Goal: Task Accomplishment & Management: Manage account settings

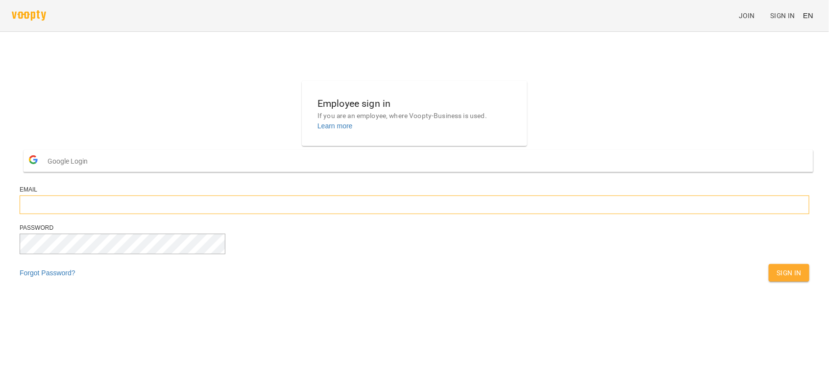
type input "**********"
click at [769, 282] on button "Sign In" at bounding box center [789, 273] width 41 height 18
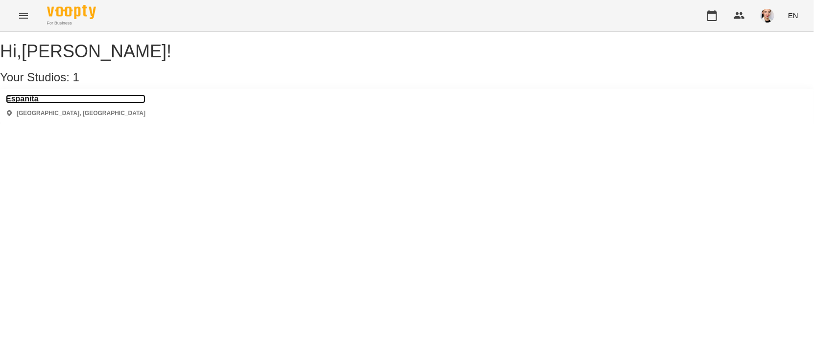
click at [37, 103] on h3 "Espanita" at bounding box center [76, 99] width 140 height 9
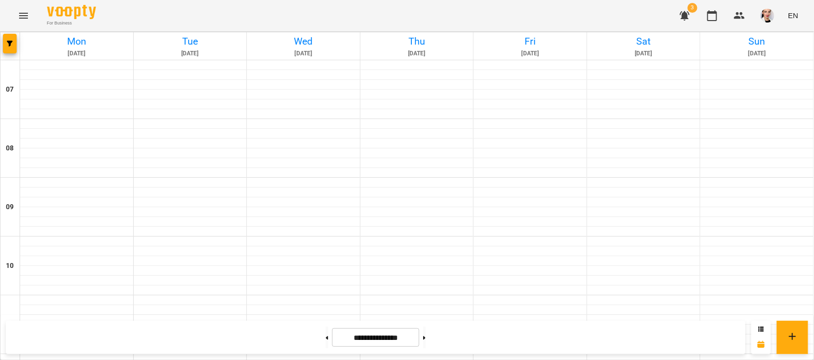
scroll to position [685, 0]
click at [426, 337] on button at bounding box center [424, 338] width 2 height 22
type input "**********"
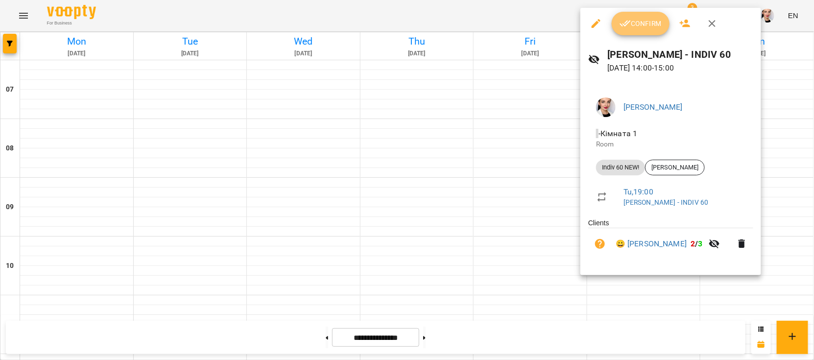
click at [626, 33] on button "Confirm" at bounding box center [641, 24] width 58 height 24
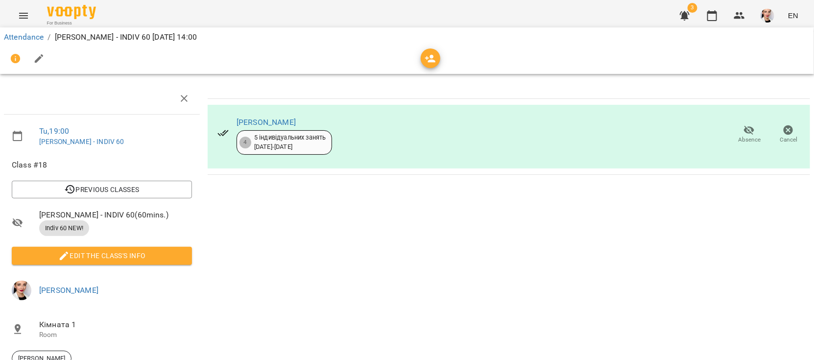
scroll to position [118, 0]
click at [714, 18] on icon "button" at bounding box center [712, 16] width 12 height 12
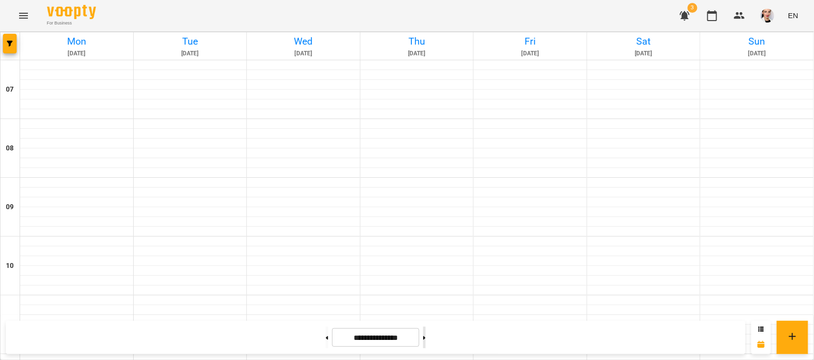
click at [426, 337] on icon at bounding box center [424, 338] width 2 height 4
click at [326, 338] on button at bounding box center [327, 338] width 2 height 22
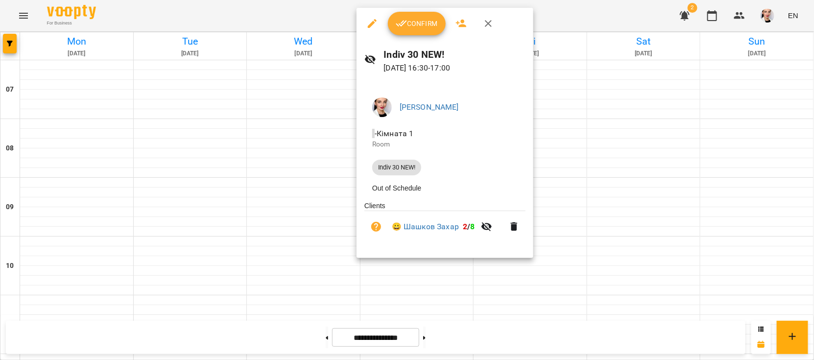
click at [583, 181] on div at bounding box center [407, 180] width 814 height 360
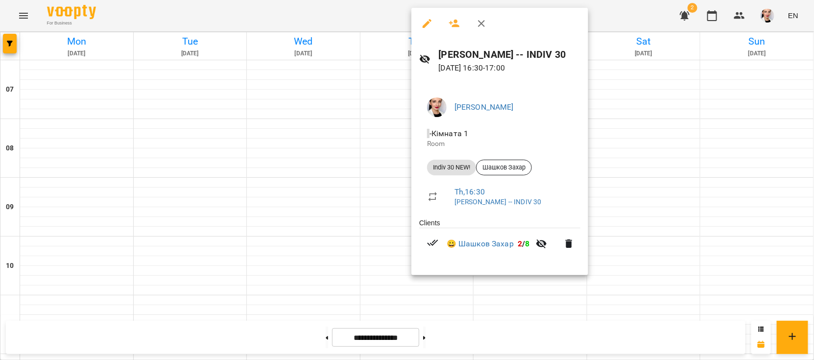
click at [615, 211] on div at bounding box center [407, 180] width 814 height 360
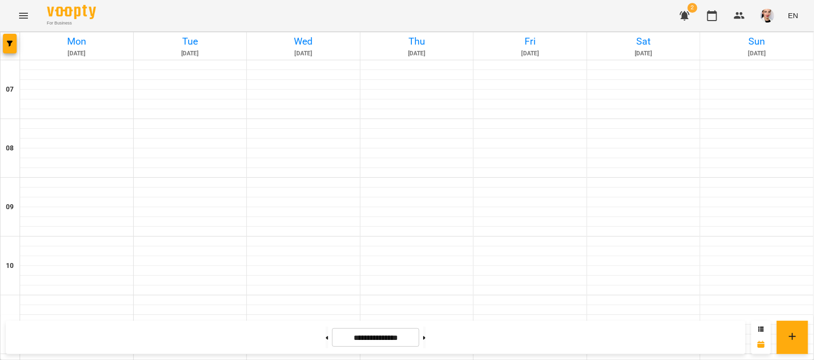
scroll to position [685, 0]
click at [426, 344] on button at bounding box center [424, 338] width 2 height 22
click at [326, 344] on button at bounding box center [327, 338] width 2 height 22
type input "**********"
